Goal: Task Accomplishment & Management: Manage account settings

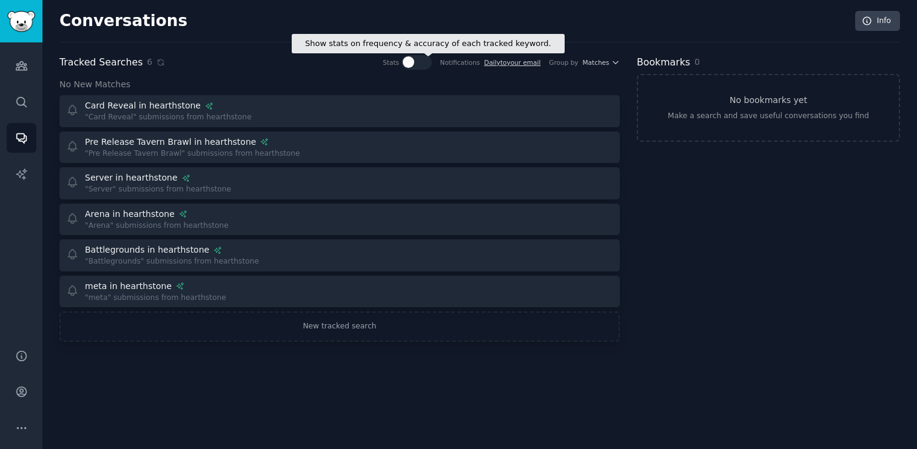
click at [414, 60] on div at bounding box center [409, 62] width 12 height 12
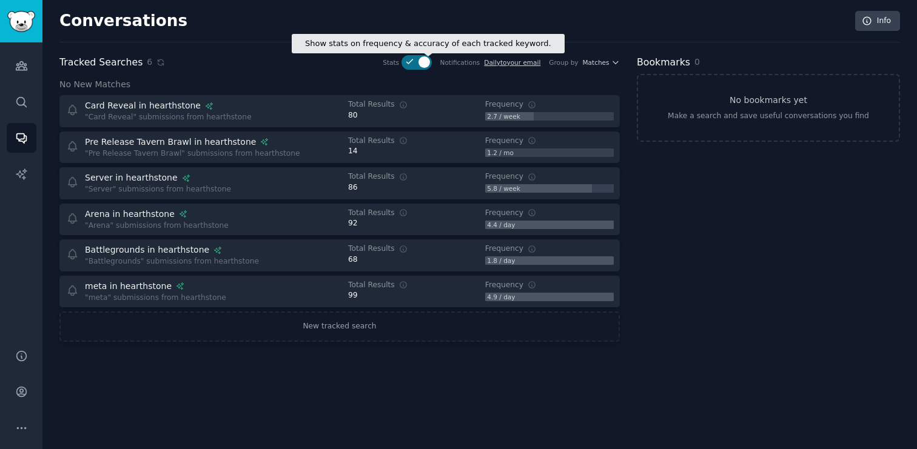
click at [415, 60] on icon at bounding box center [410, 61] width 11 height 11
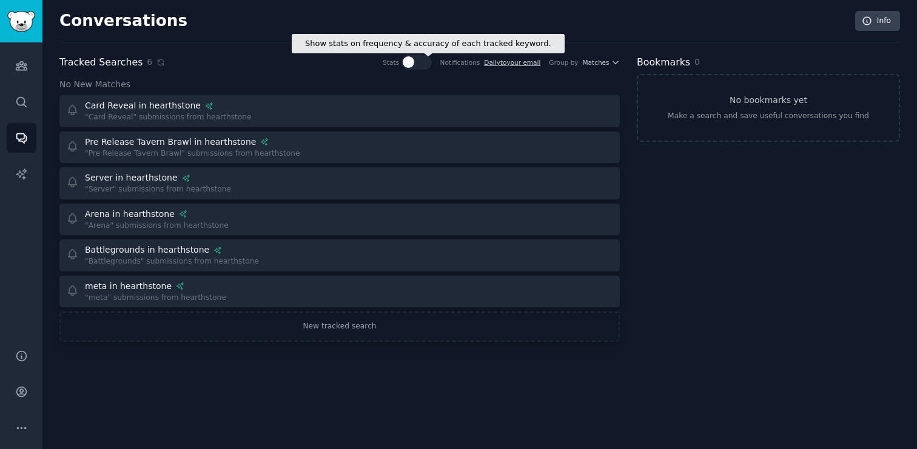
click at [415, 60] on icon at bounding box center [410, 61] width 11 height 11
checkbox input "true"
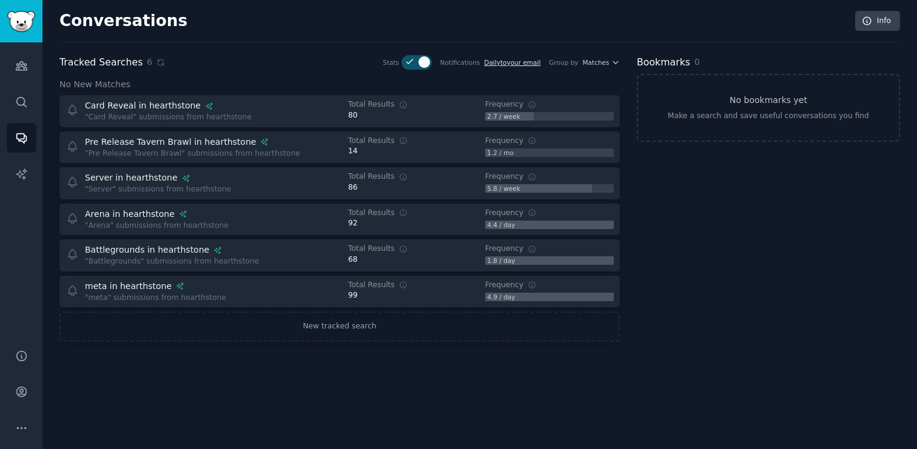
click at [526, 64] on link "Daily to your email" at bounding box center [512, 62] width 56 height 7
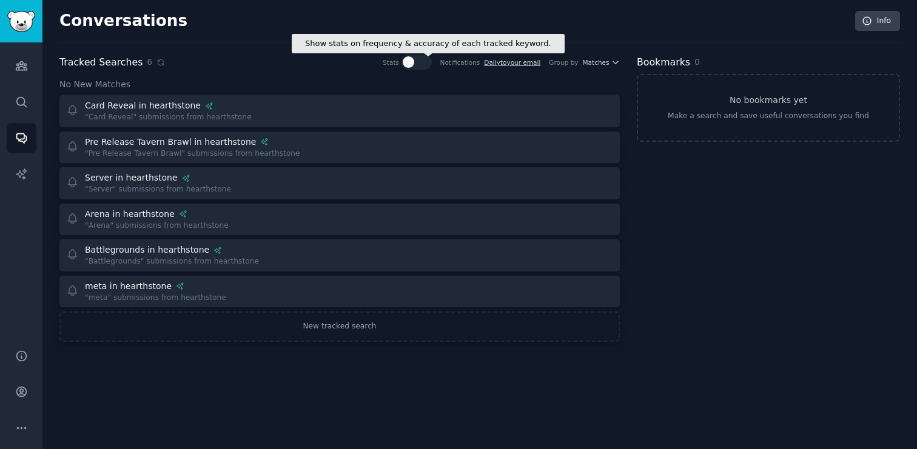
click at [415, 65] on icon at bounding box center [410, 61] width 11 height 11
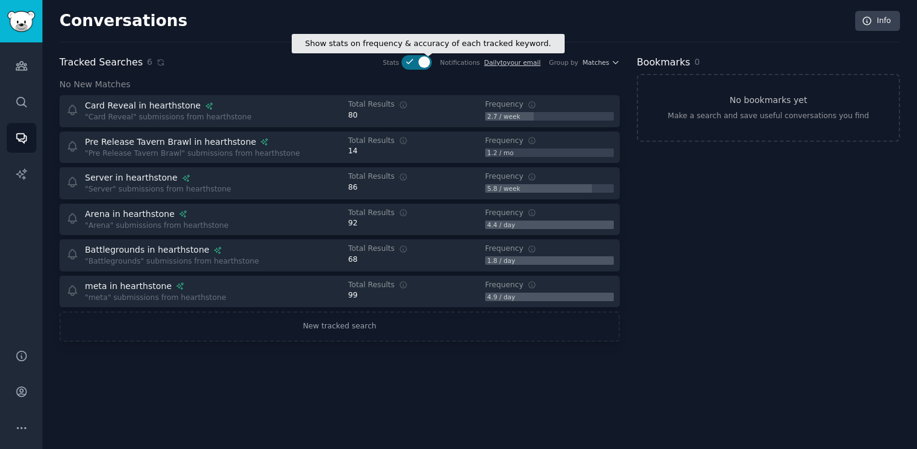
click at [415, 65] on icon at bounding box center [410, 61] width 11 height 11
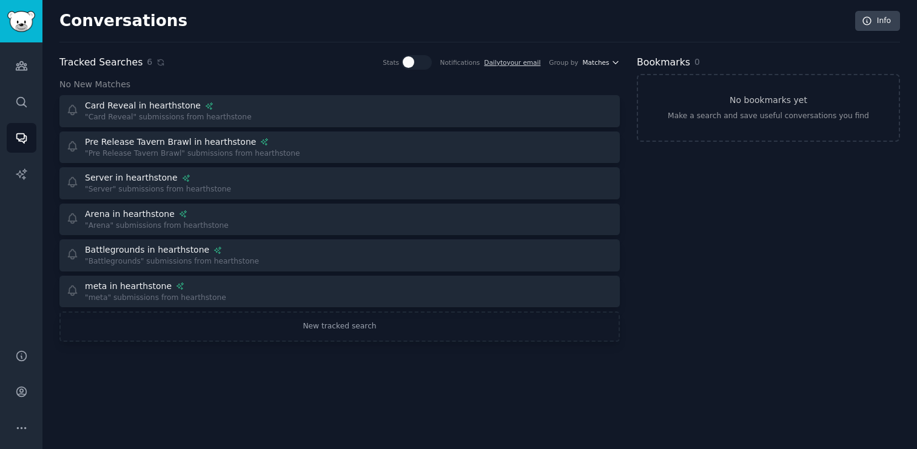
click at [608, 64] on span "Matches" at bounding box center [596, 62] width 27 height 8
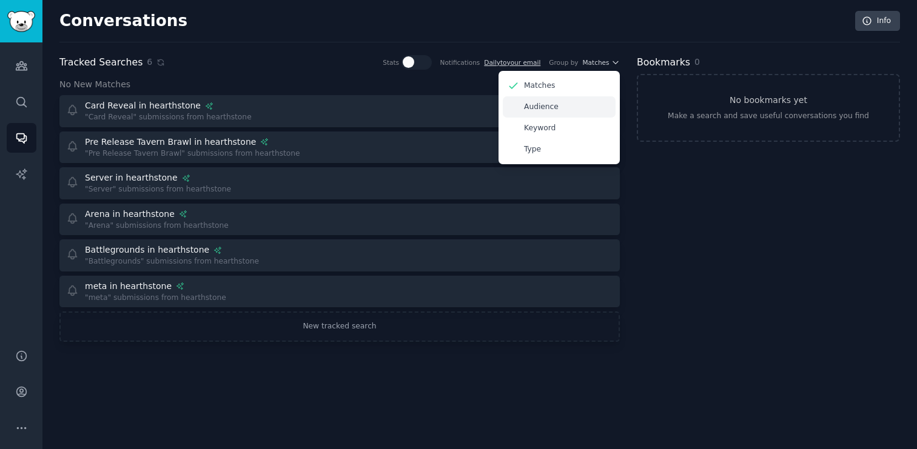
click at [574, 107] on div "Audience" at bounding box center [559, 106] width 113 height 21
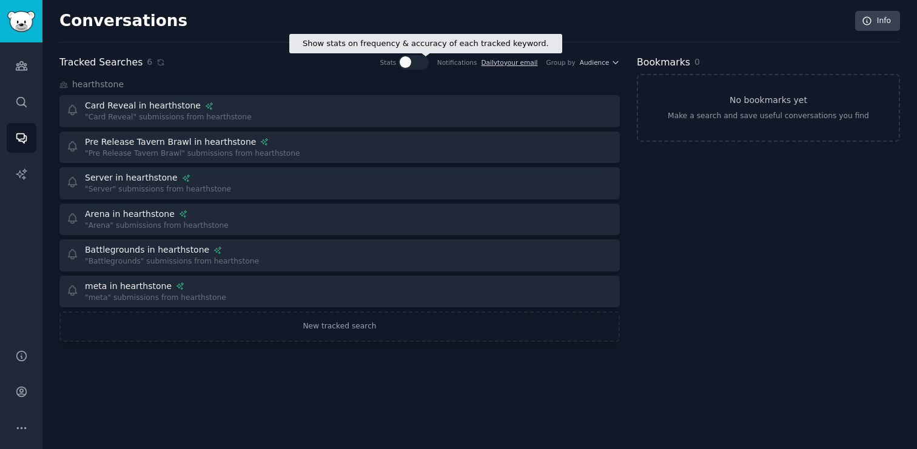
click at [421, 65] on div at bounding box center [418, 62] width 6 height 12
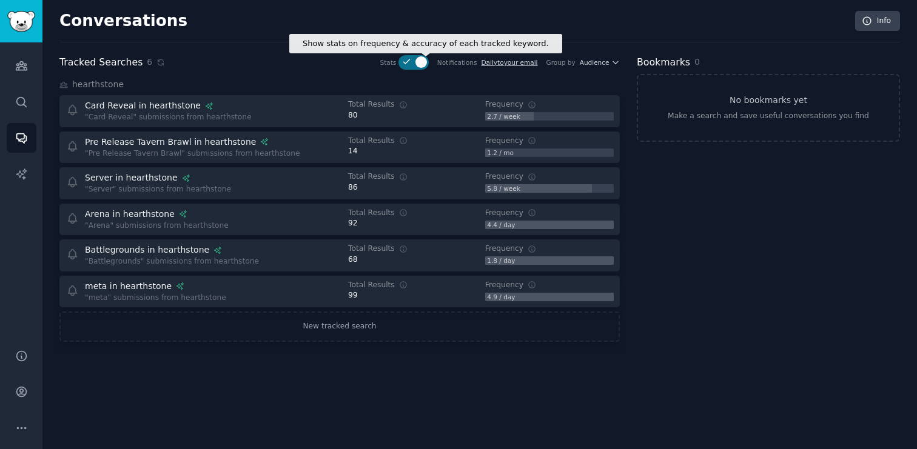
click at [421, 65] on div at bounding box center [421, 62] width 12 height 12
checkbox input "false"
